Goal: Navigation & Orientation: Find specific page/section

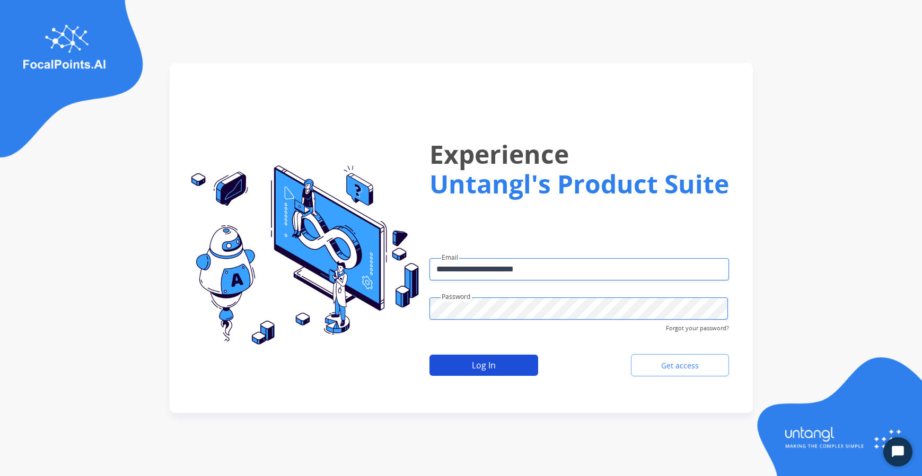
click at [483, 368] on button "Log In" at bounding box center [483, 365] width 109 height 21
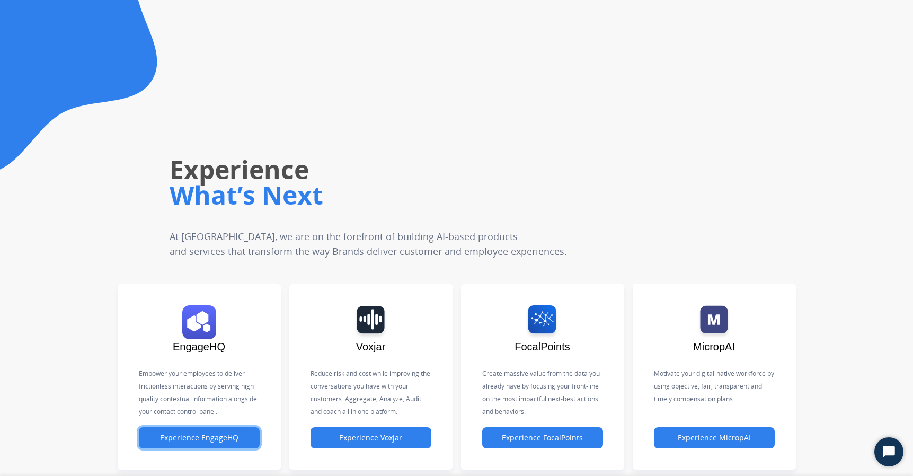
click at [204, 448] on div "Experience EngageHQ" at bounding box center [199, 439] width 121 height 25
click at [210, 448] on div "Experience EngageHQ" at bounding box center [199, 439] width 121 height 25
click at [216, 443] on button "Experience EngageHQ" at bounding box center [199, 437] width 121 height 21
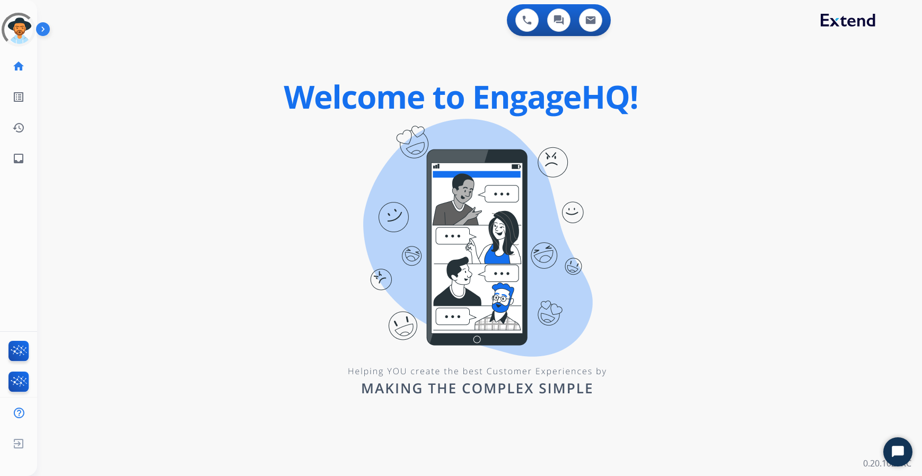
click at [47, 30] on img at bounding box center [45, 31] width 18 height 20
click at [518, 148] on div "0 Voice Interactions 0 Chat Interactions 0 Email Interactions swap_horiz Break …" at bounding box center [479, 238] width 885 height 476
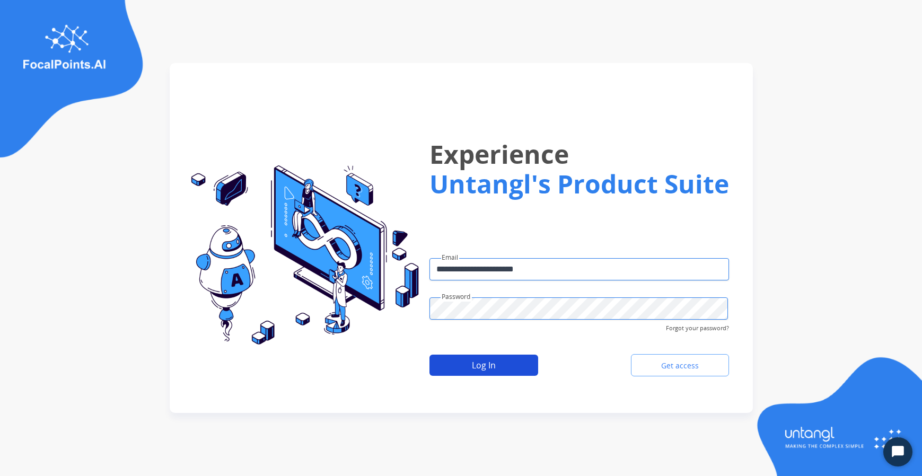
click at [482, 369] on button "Log In" at bounding box center [483, 365] width 109 height 21
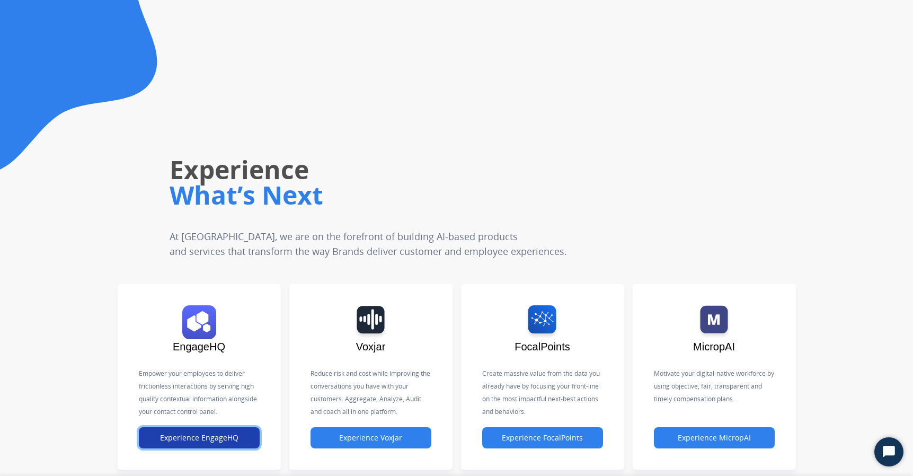
click at [237, 436] on button "Experience EngageHQ" at bounding box center [199, 437] width 121 height 21
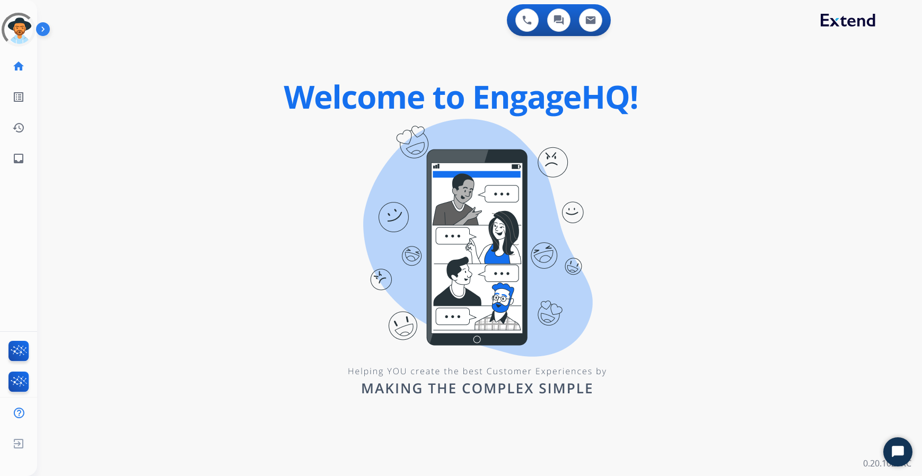
click at [384, 300] on div "0 Voice Interactions 0 Chat Interactions 0 Email Interactions swap_horiz Break …" at bounding box center [479, 238] width 885 height 476
click at [393, 185] on div "0 Voice Interactions 0 Chat Interactions 0 Email Interactions swap_horiz Break …" at bounding box center [479, 238] width 885 height 476
click at [292, 202] on div "0 Voice Interactions 0 Chat Interactions 0 Email Interactions swap_horiz Break …" at bounding box center [479, 238] width 885 height 476
